Goal: Task Accomplishment & Management: Manage account settings

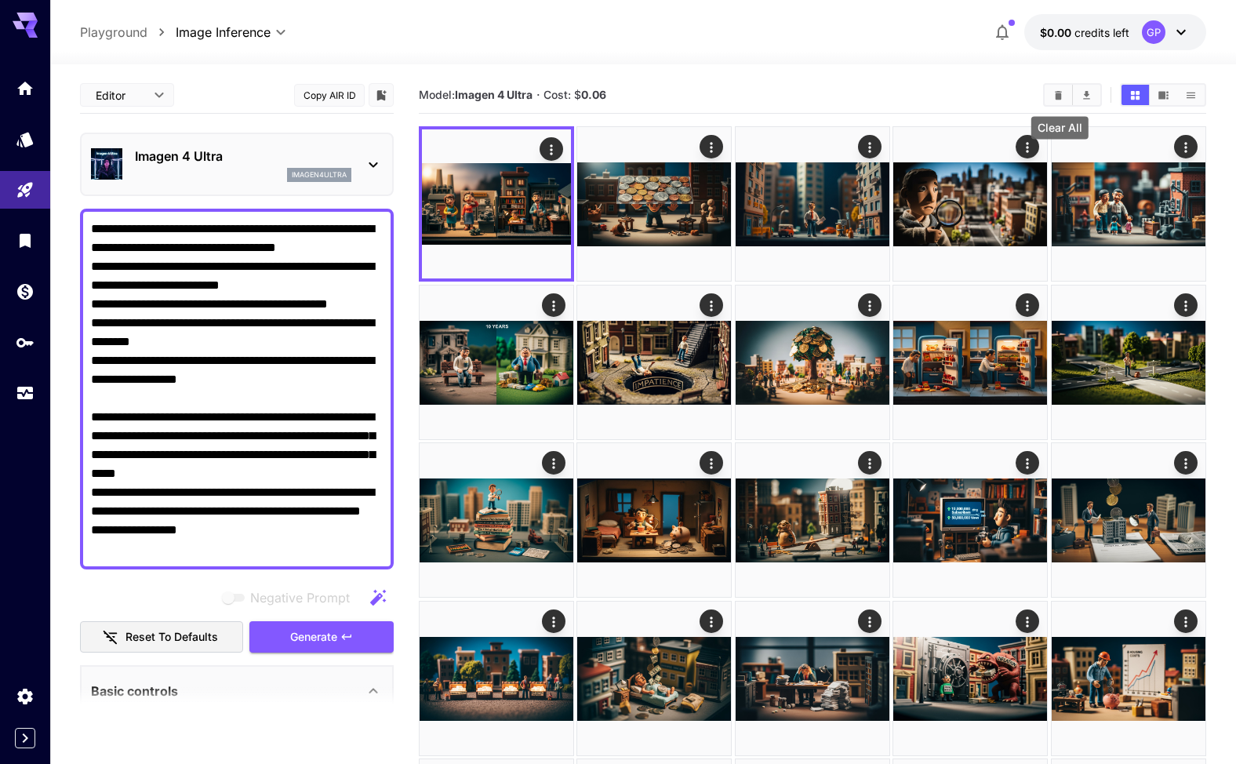
click at [1060, 95] on icon "Clear All" at bounding box center [1057, 94] width 7 height 9
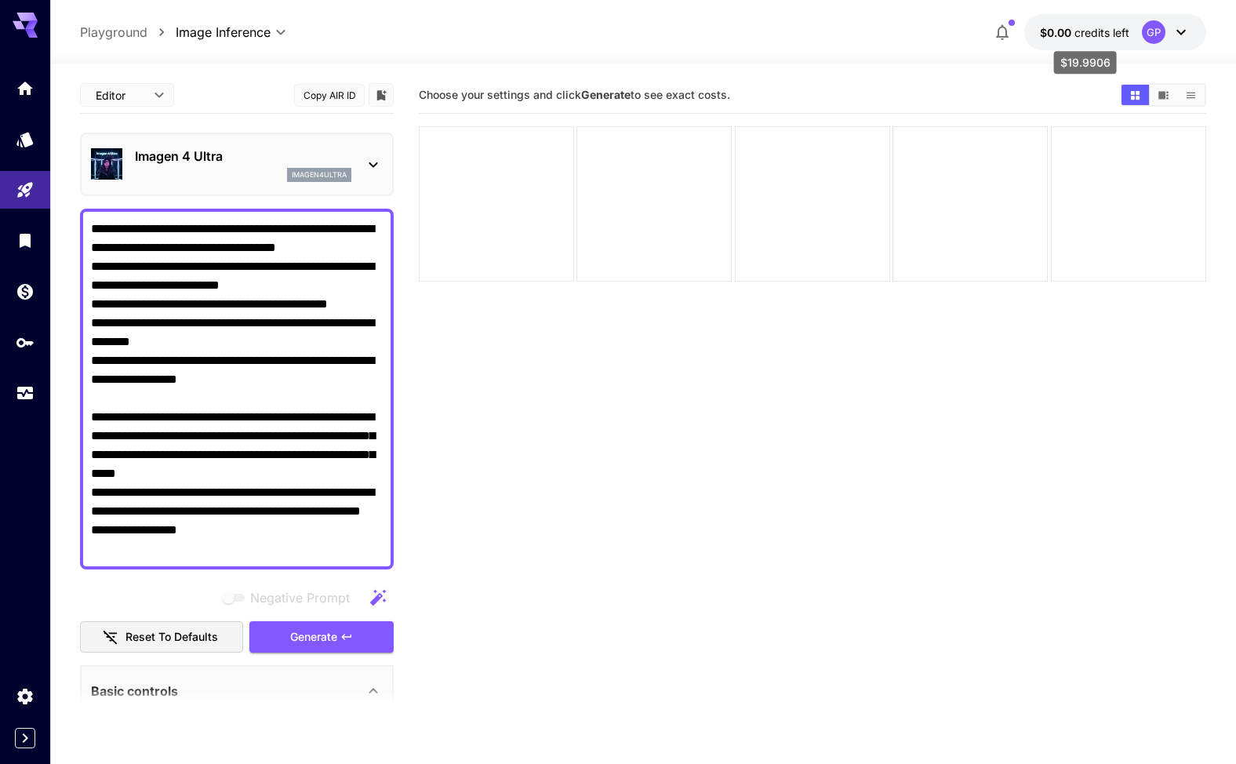
click at [1085, 31] on span "credits left" at bounding box center [1101, 32] width 55 height 13
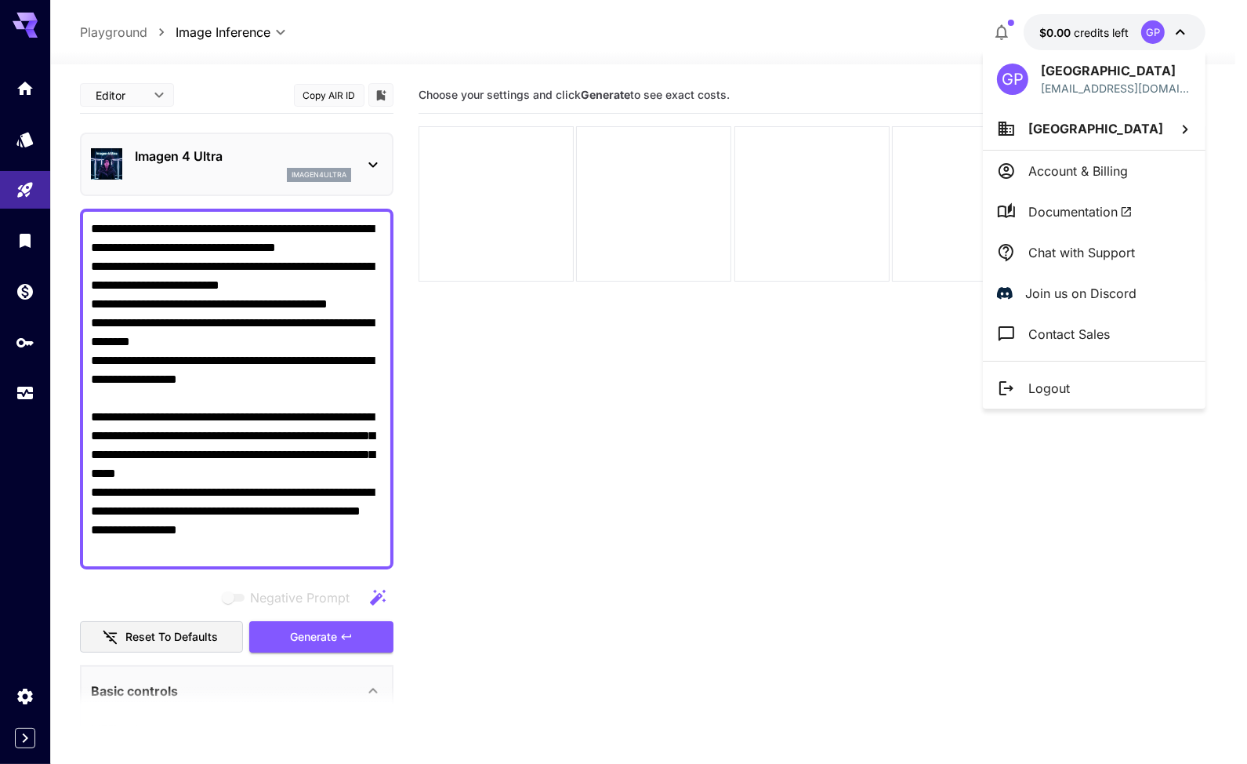
click at [1116, 164] on p "Account & Billing" at bounding box center [1079, 170] width 100 height 19
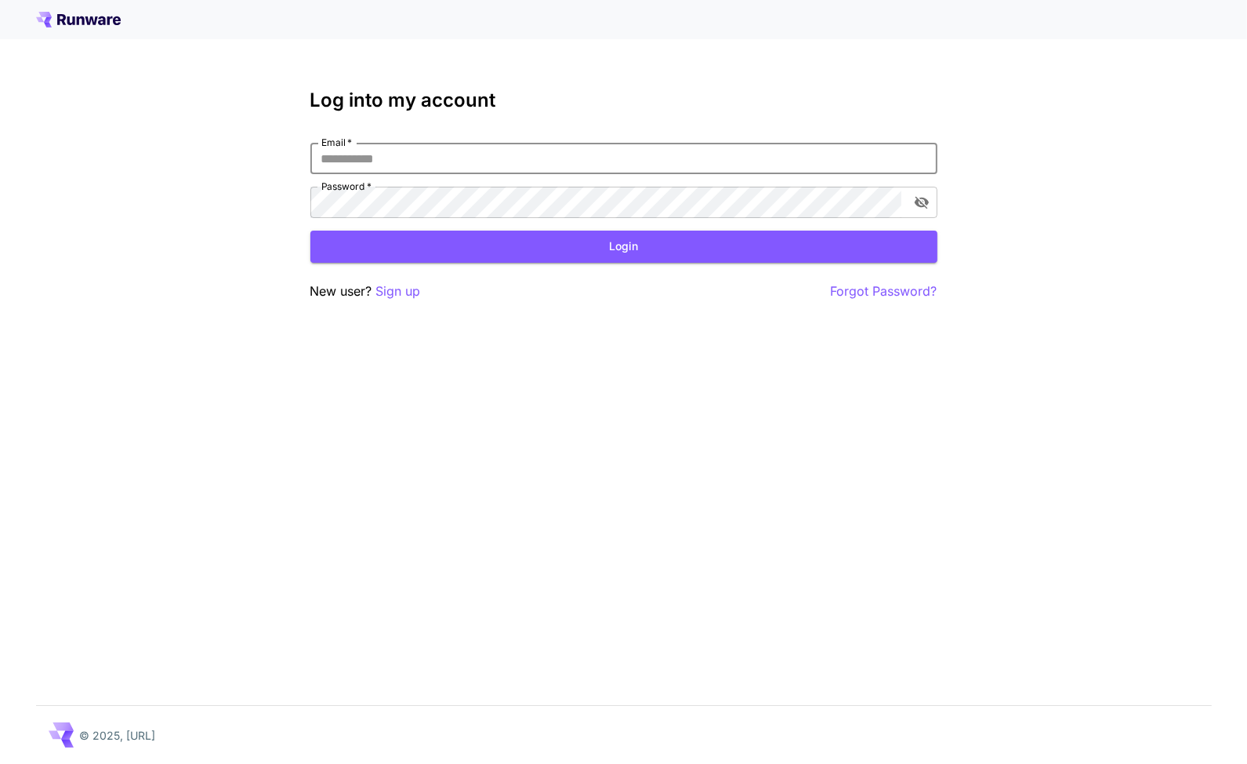
click at [445, 161] on input "Email   *" at bounding box center [623, 158] width 627 height 31
type input "**********"
click at [618, 239] on button "Login" at bounding box center [623, 246] width 627 height 32
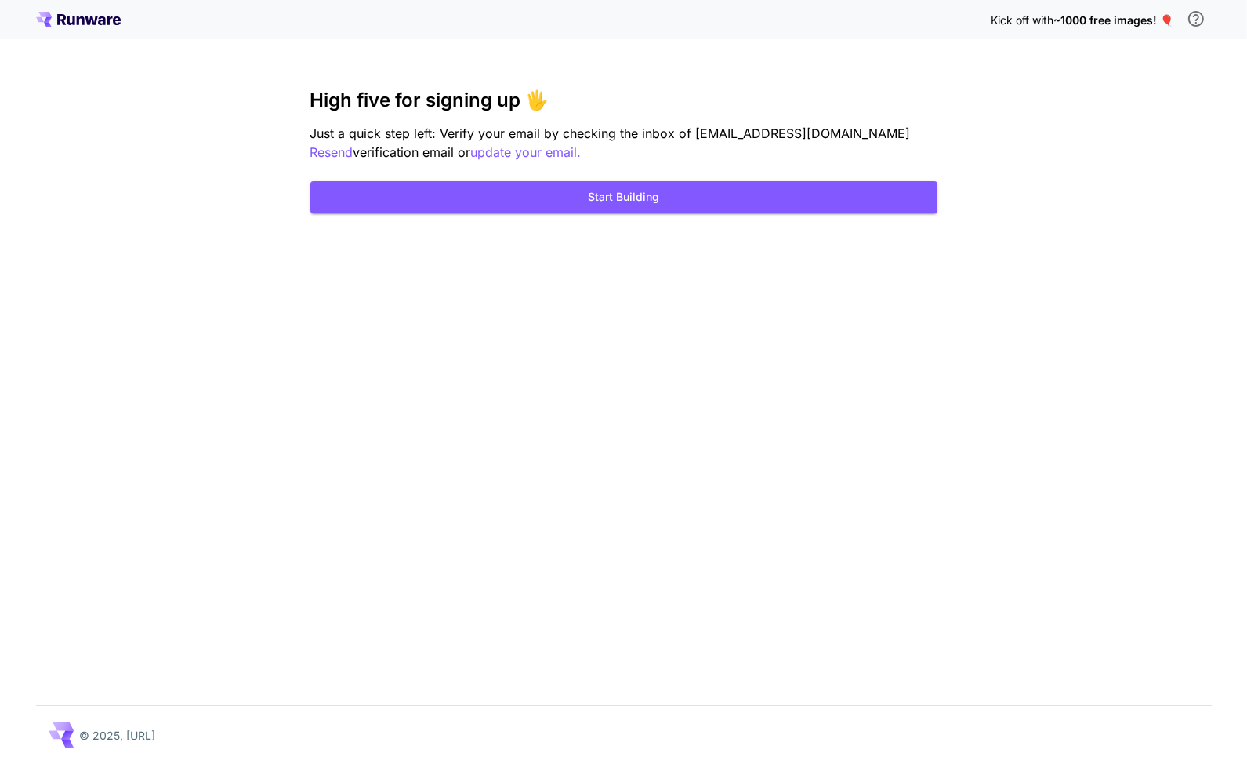
click at [1134, 20] on span "~1000 free images! 🎈" at bounding box center [1114, 19] width 120 height 13
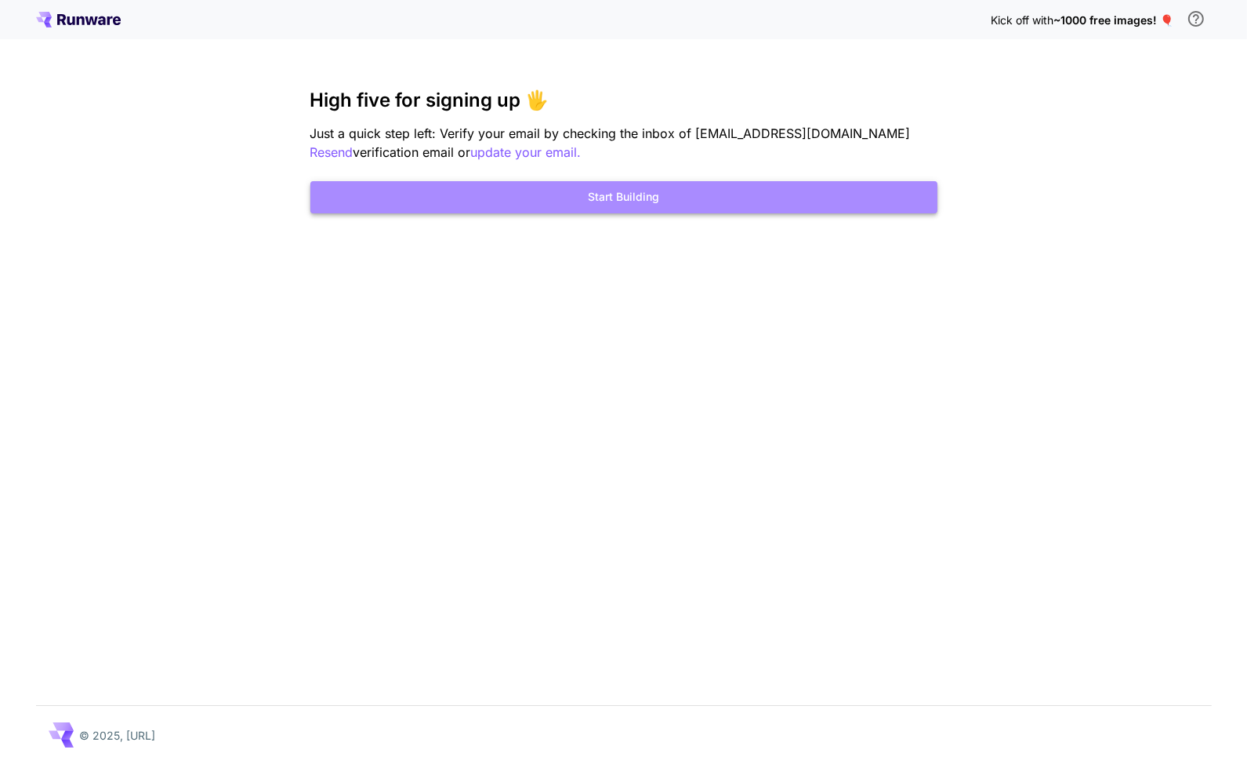
click at [649, 195] on button "Start Building" at bounding box center [623, 197] width 627 height 32
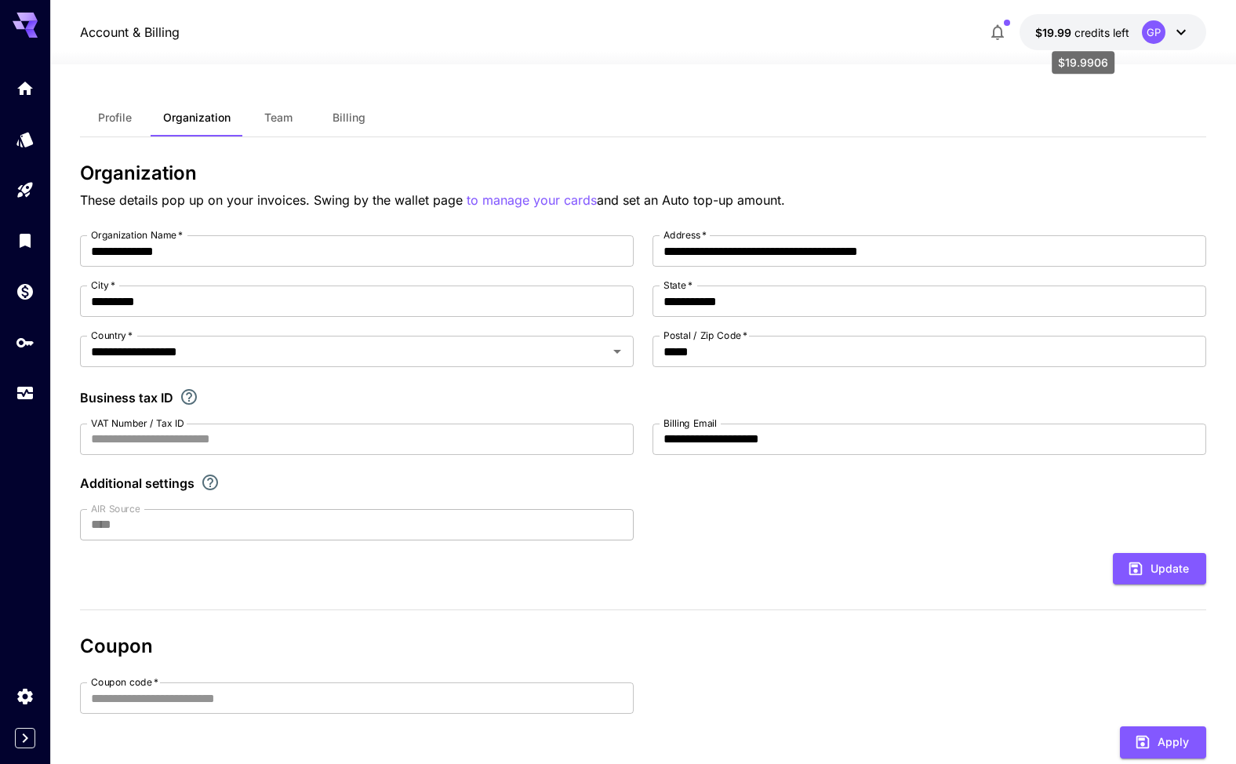
click at [1082, 30] on span "credits left" at bounding box center [1101, 32] width 55 height 13
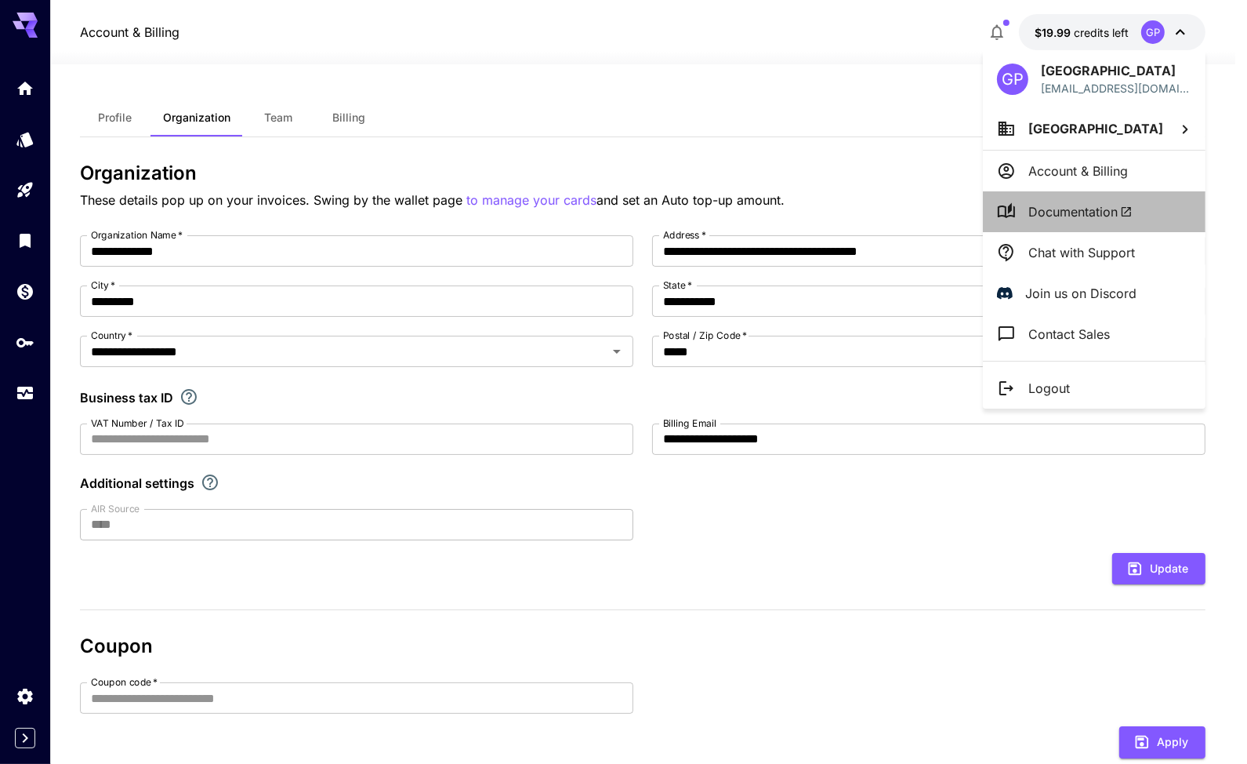
click at [1090, 212] on span "Documentation" at bounding box center [1081, 211] width 104 height 19
